Goal: Task Accomplishment & Management: Manage account settings

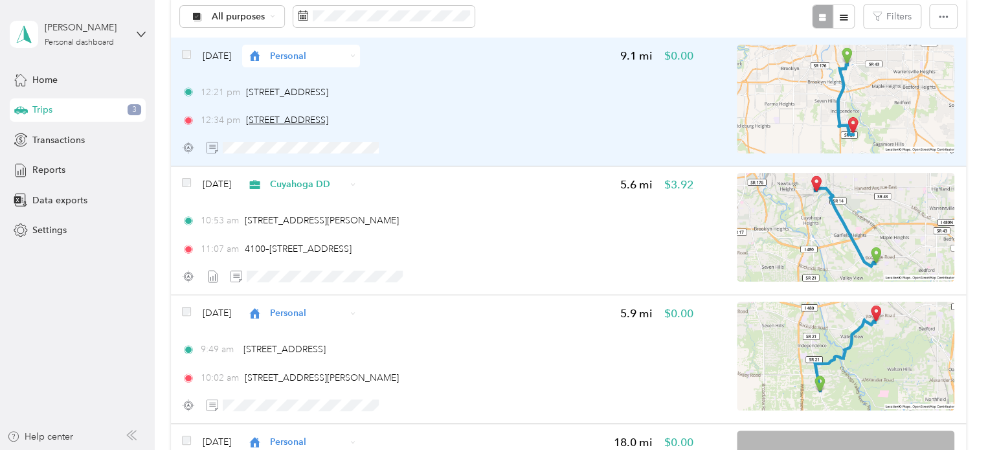
scroll to position [146, 0]
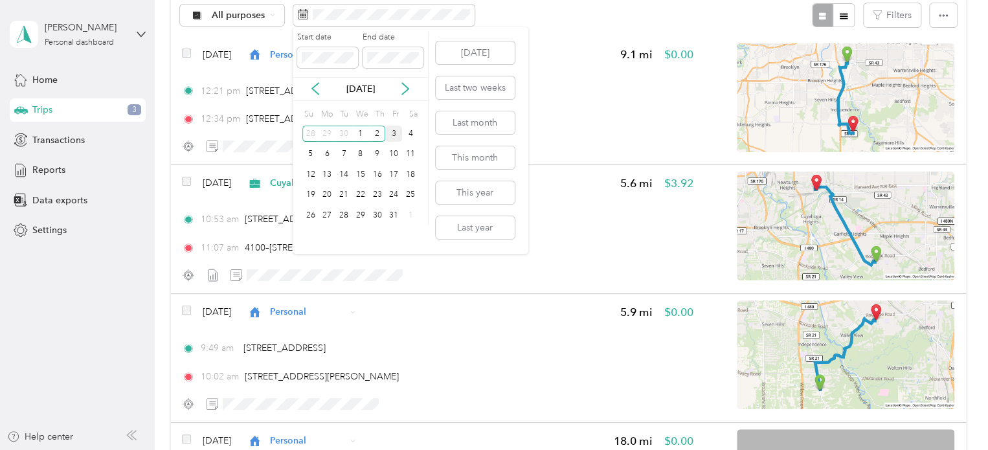
click at [394, 131] on div "3" at bounding box center [393, 134] width 17 height 16
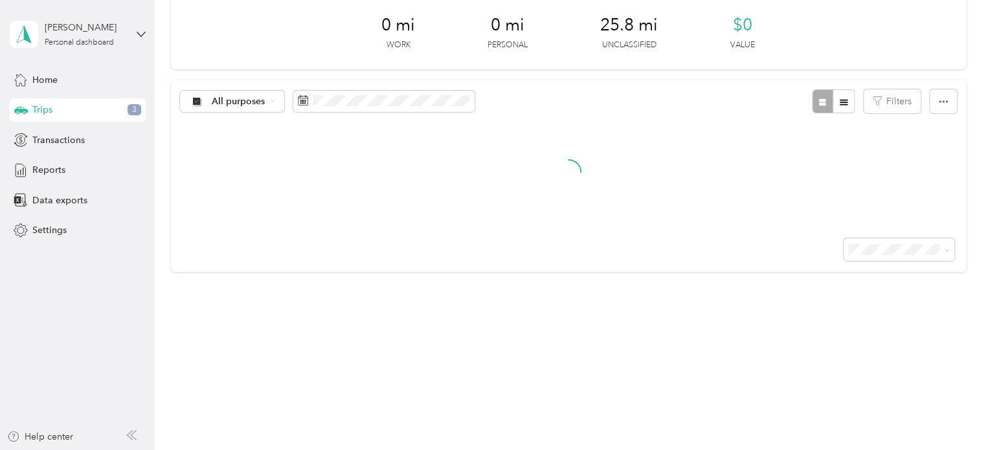
scroll to position [146, 0]
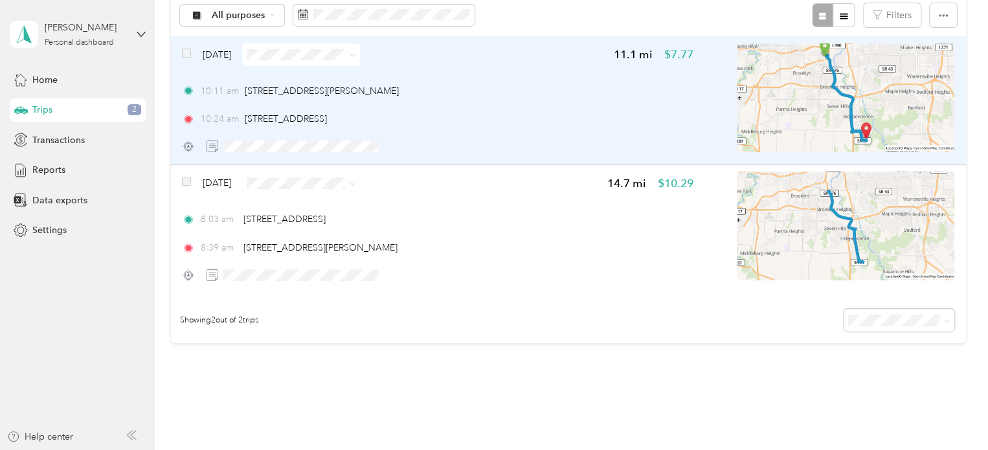
click at [893, 60] on img at bounding box center [846, 97] width 218 height 109
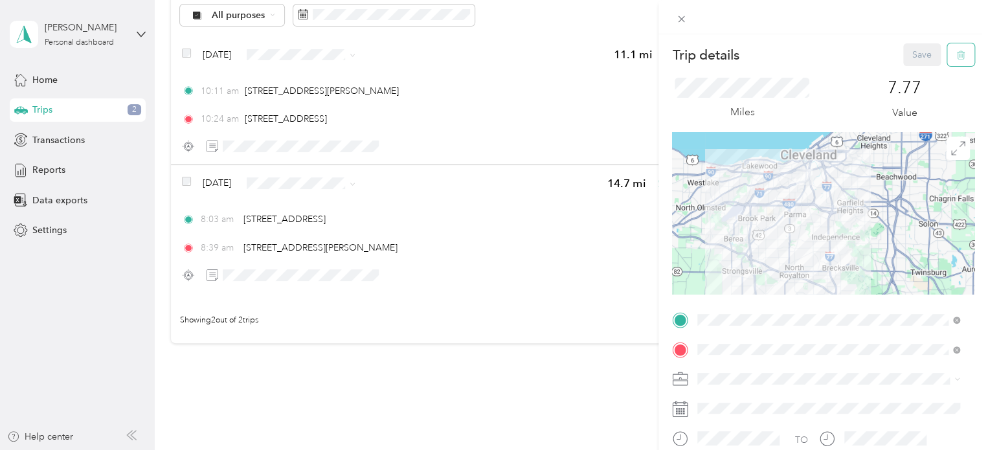
click at [957, 58] on icon "button" at bounding box center [961, 55] width 9 height 9
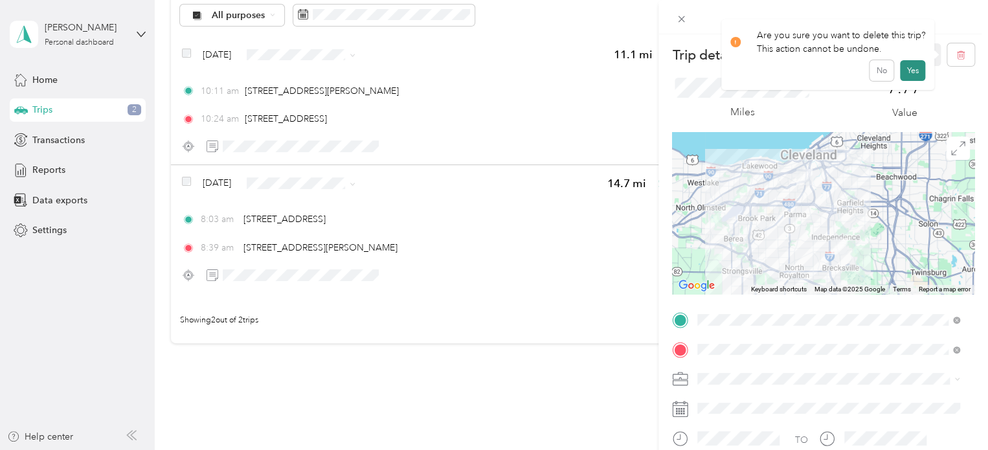
click at [904, 74] on button "Yes" at bounding box center [912, 70] width 25 height 21
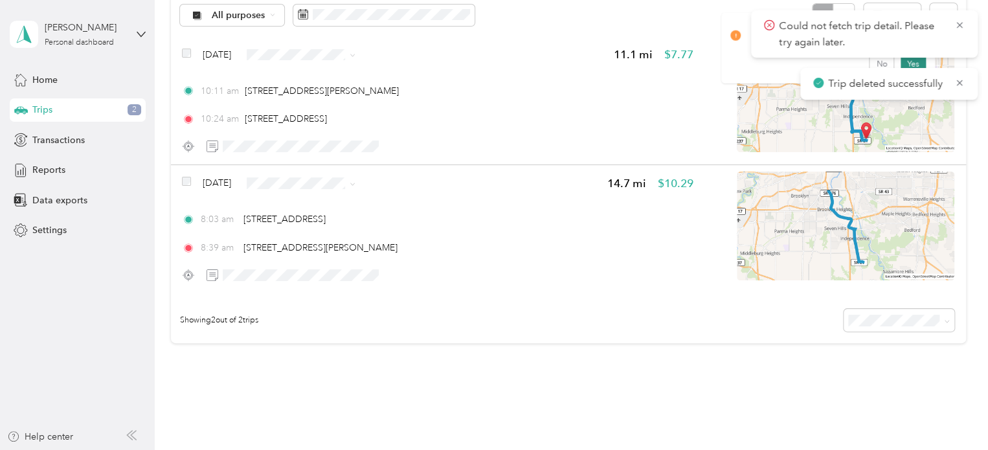
scroll to position [89, 0]
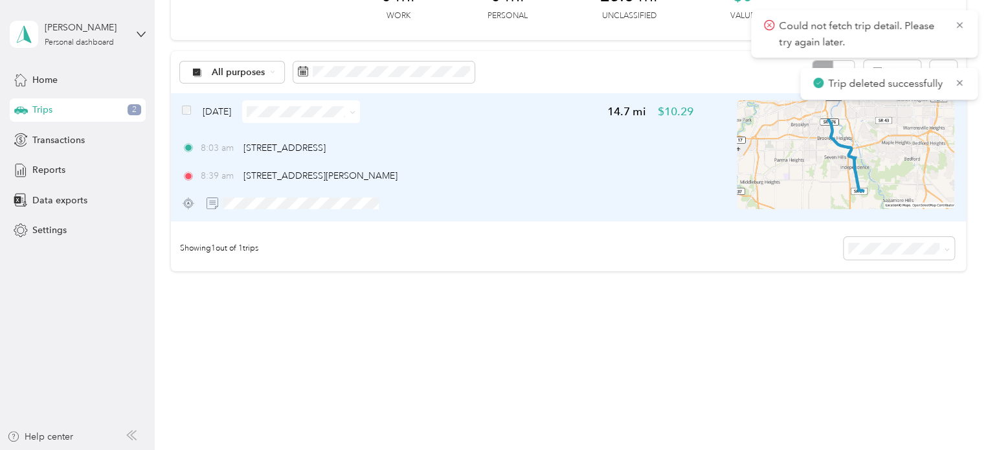
click at [923, 140] on img at bounding box center [846, 154] width 218 height 109
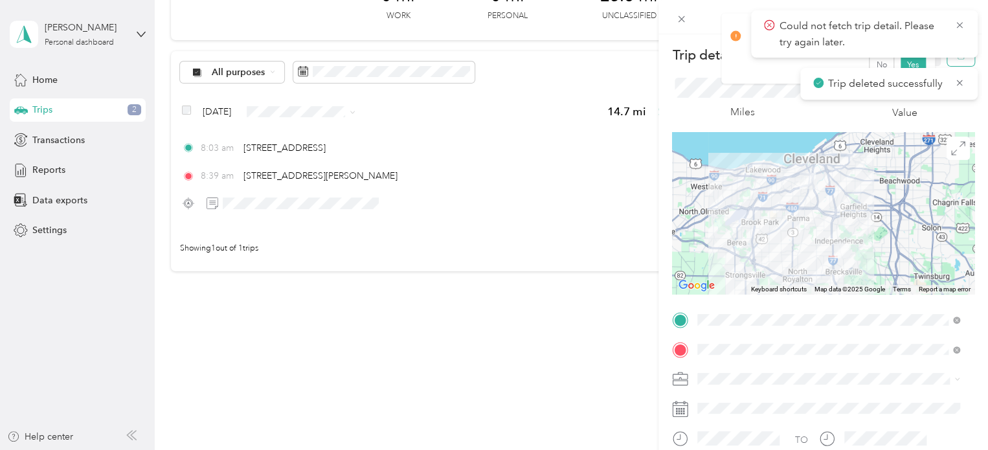
click at [950, 62] on button "button" at bounding box center [961, 54] width 27 height 23
click at [916, 73] on button "Yes" at bounding box center [912, 70] width 25 height 21
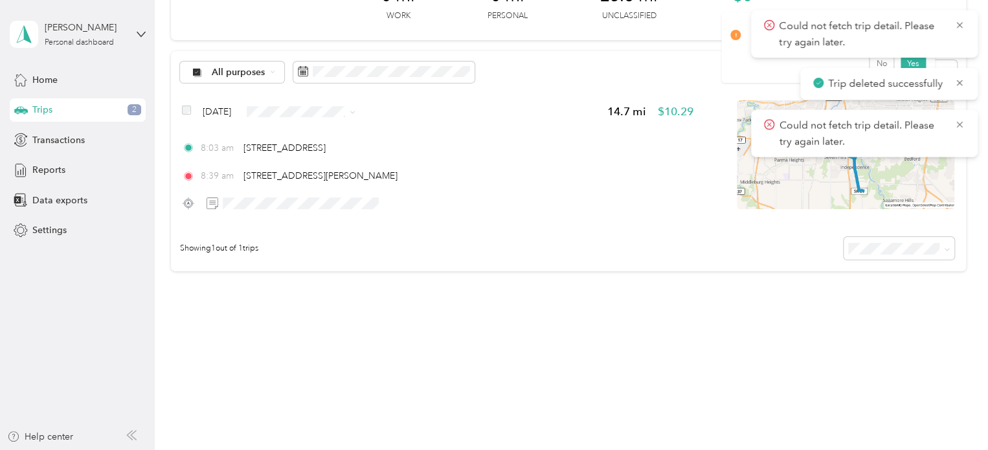
scroll to position [146, 0]
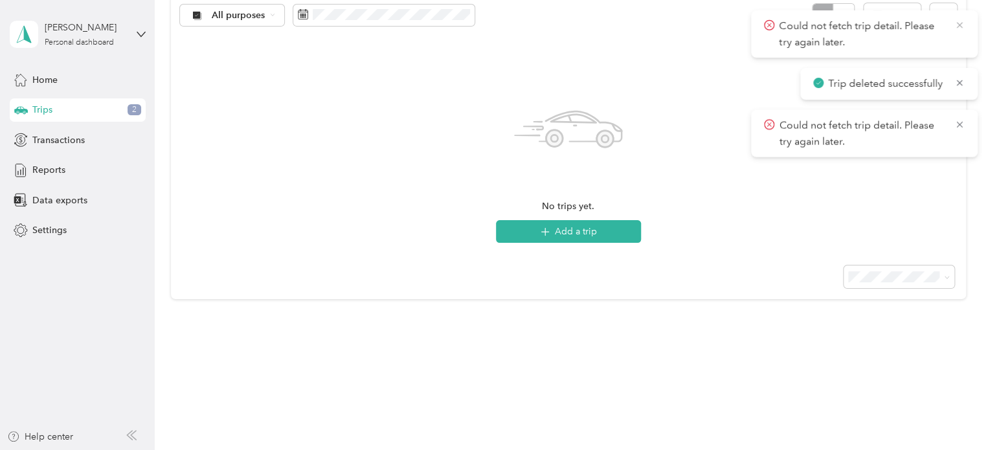
click at [959, 27] on icon at bounding box center [960, 25] width 10 height 12
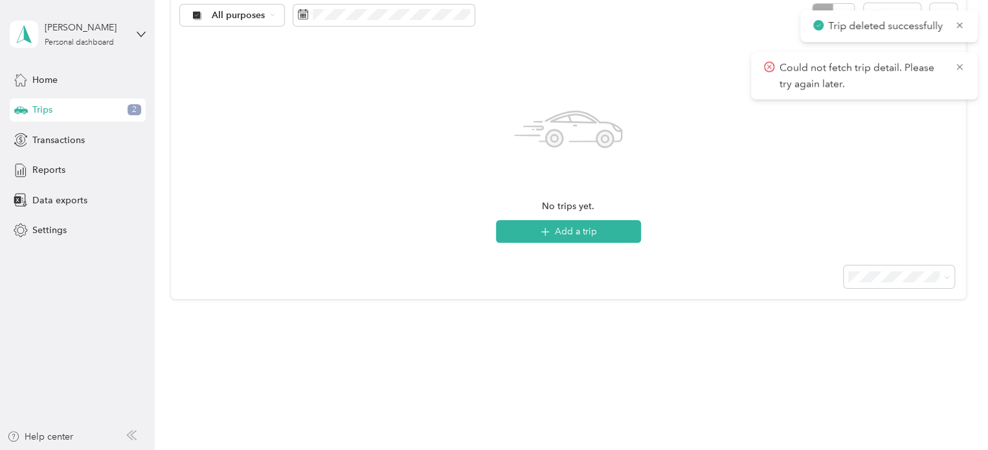
click at [959, 27] on icon at bounding box center [960, 25] width 10 height 12
click at [958, 27] on icon at bounding box center [960, 25] width 6 height 6
